Goal: Browse casually: Explore the website without a specific task or goal

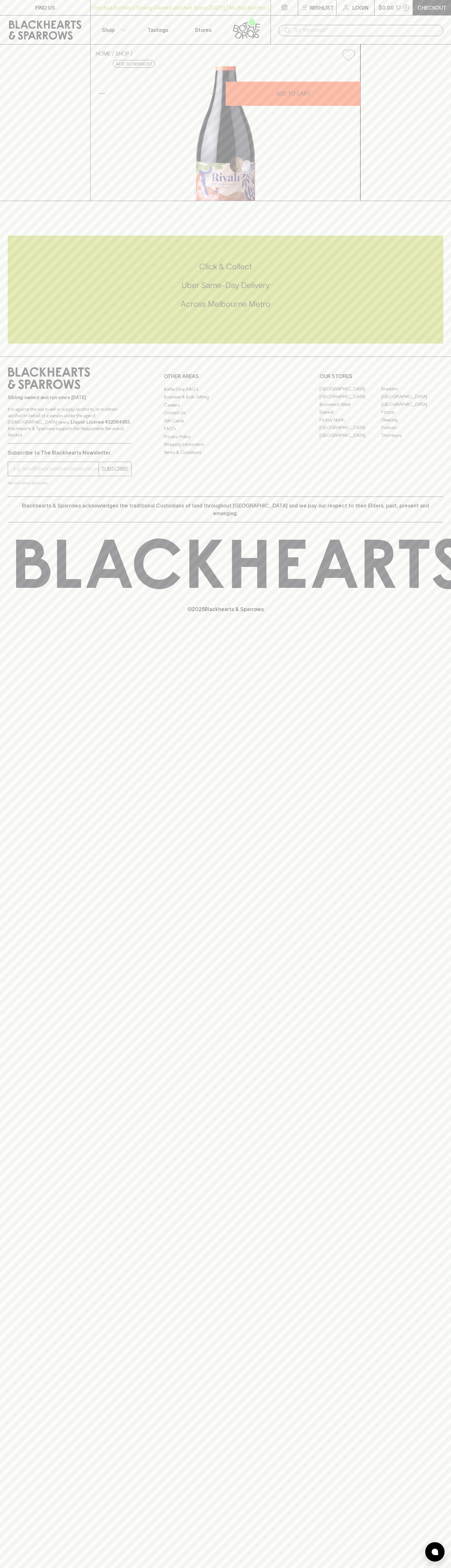
click at [112, 32] on p "Shop" at bounding box center [108, 30] width 13 height 7
click at [315, 1567] on html "FIND US | No Bad Bottles | Sibling Owned and Run Since 2006 | No Bad Bottles | …" at bounding box center [225, 784] width 451 height 1568
click at [20, 1567] on html "FIND US | No Bad Bottles | Sibling Owned and Run Since 2006 | No Bad Bottles | …" at bounding box center [225, 784] width 451 height 1568
